Goal: Find specific page/section: Find specific page/section

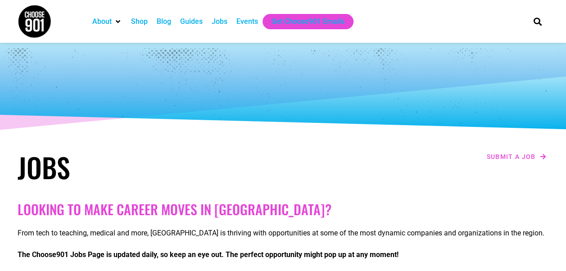
click at [215, 21] on div "Jobs" at bounding box center [220, 21] width 16 height 11
click at [219, 22] on div "Jobs" at bounding box center [220, 21] width 16 height 11
click at [165, 21] on div "Blog" at bounding box center [164, 21] width 14 height 11
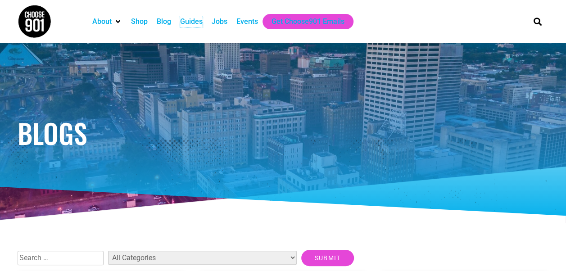
click at [190, 21] on div "Guides" at bounding box center [191, 21] width 23 height 11
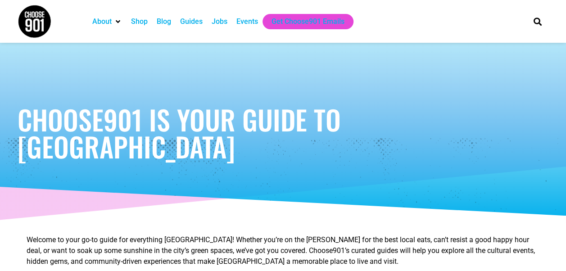
click at [218, 18] on div "Jobs" at bounding box center [220, 21] width 16 height 11
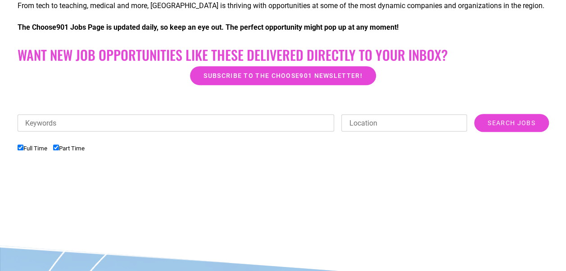
scroll to position [225, 0]
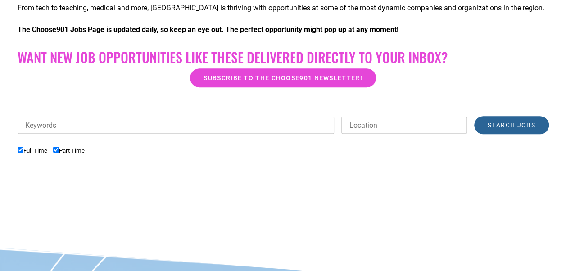
click at [514, 123] on input "Search Jobs" at bounding box center [512, 125] width 74 height 18
click at [500, 127] on input "Search Jobs" at bounding box center [512, 125] width 74 height 18
